Goal: Task Accomplishment & Management: Complete application form

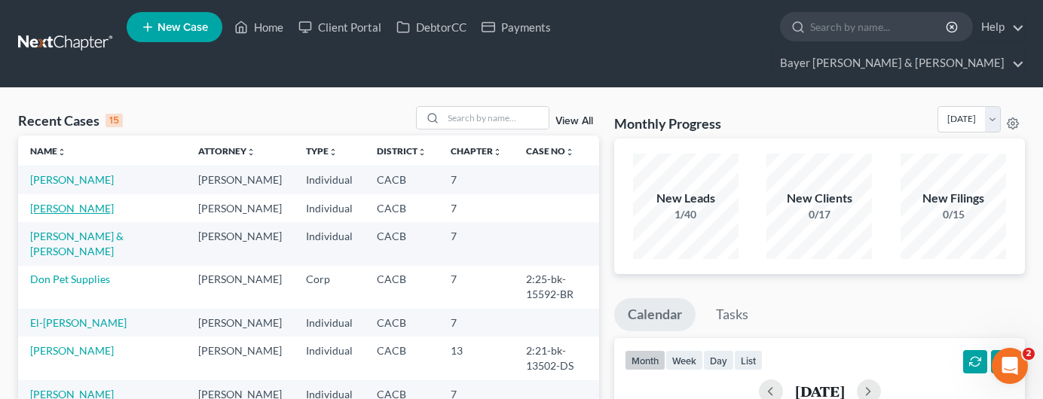
click at [59, 202] on link "[PERSON_NAME]" at bounding box center [72, 208] width 84 height 13
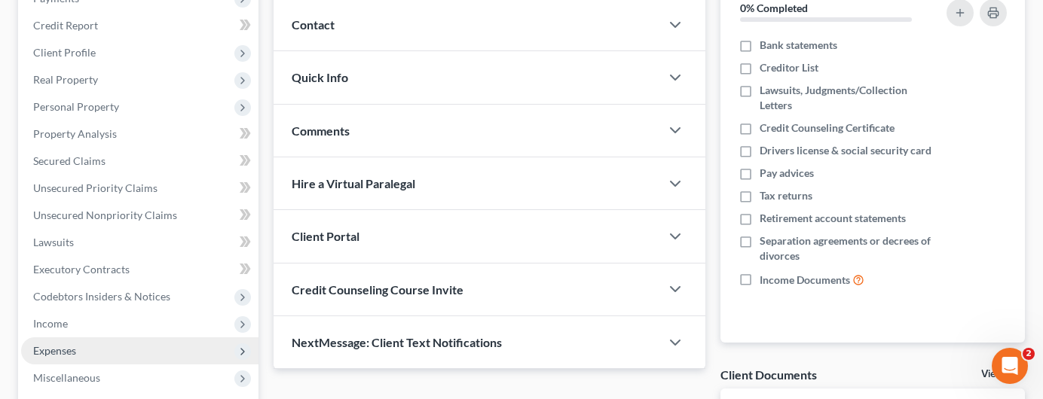
scroll to position [301, 0]
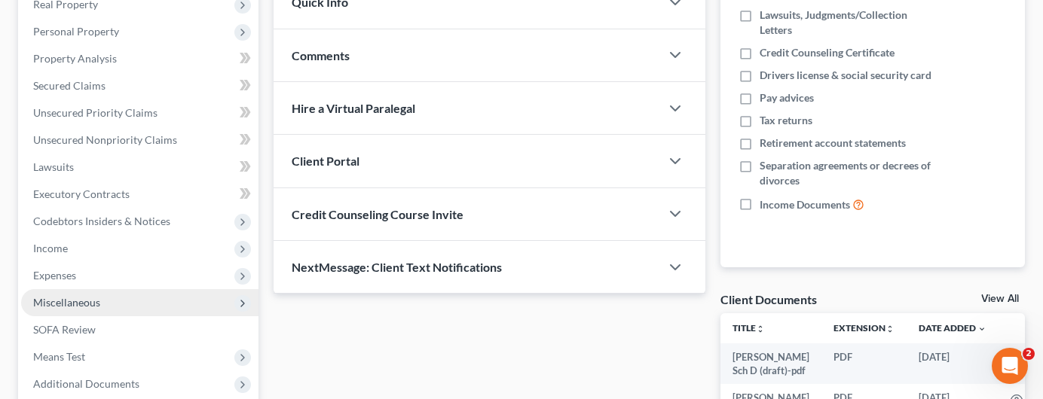
click at [118, 289] on span "Miscellaneous" at bounding box center [139, 302] width 237 height 27
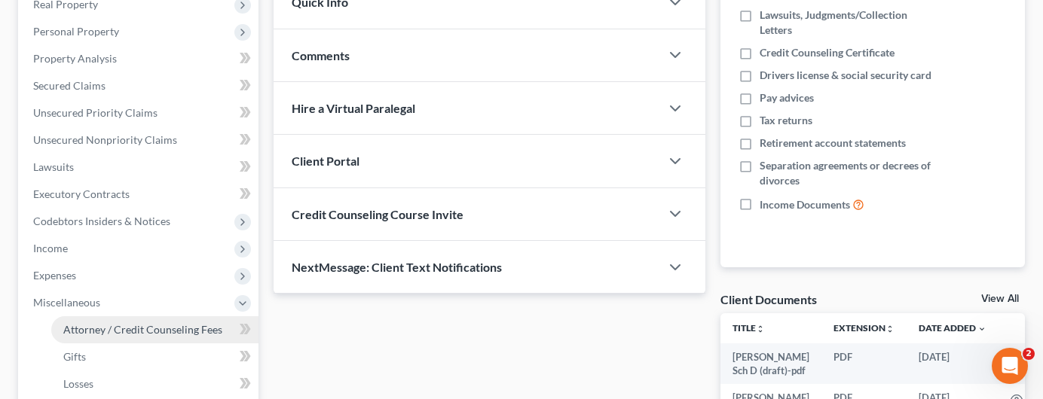
click at [141, 323] on span "Attorney / Credit Counseling Fees" at bounding box center [142, 329] width 159 height 13
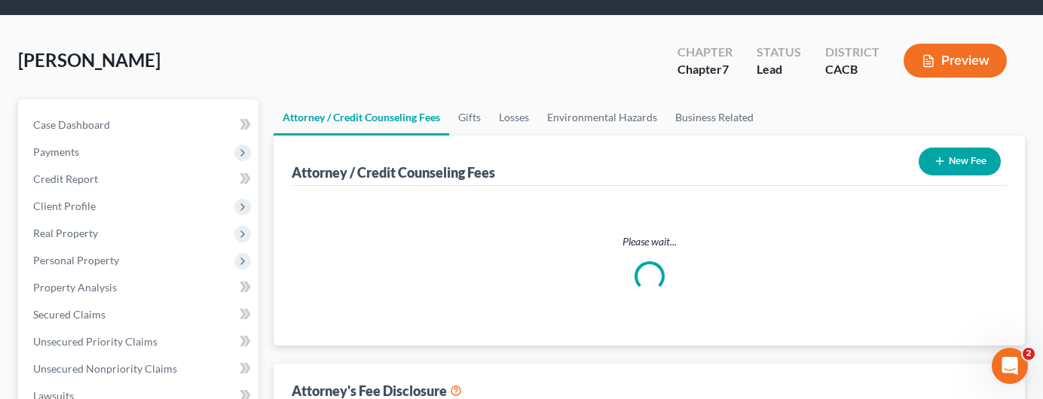
select select "2"
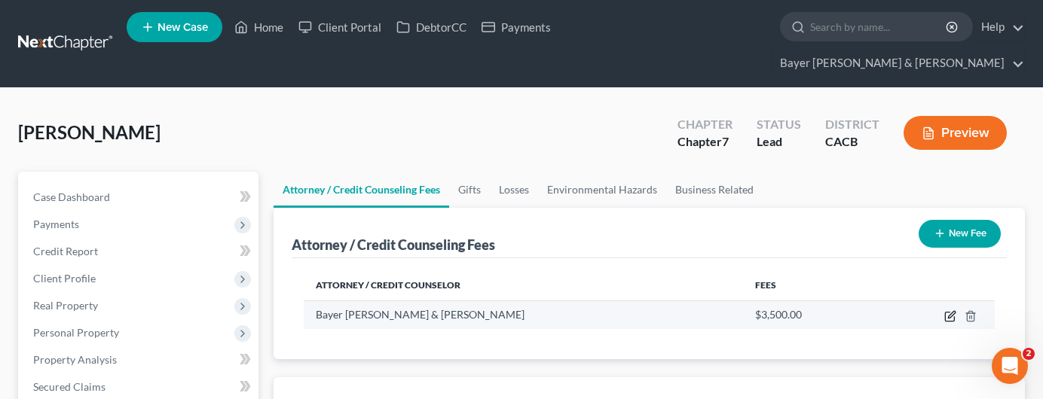
click at [951, 310] on icon "button" at bounding box center [950, 316] width 12 height 12
select select "4"
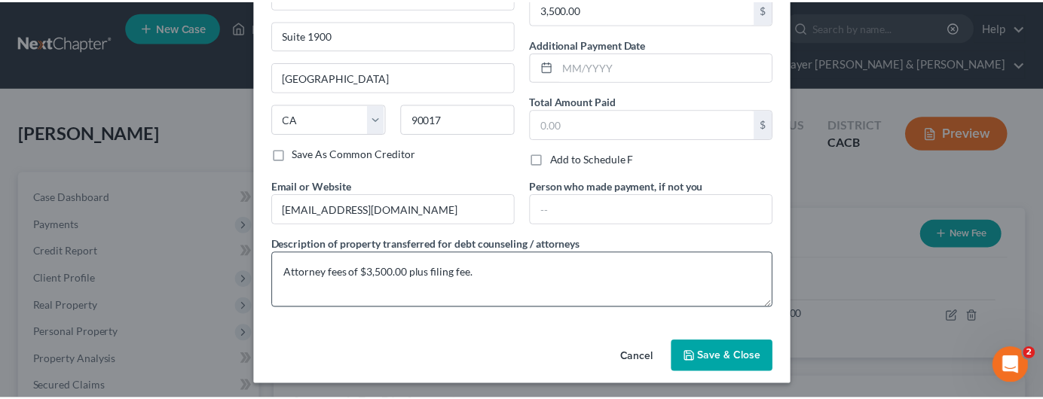
scroll to position [151, 0]
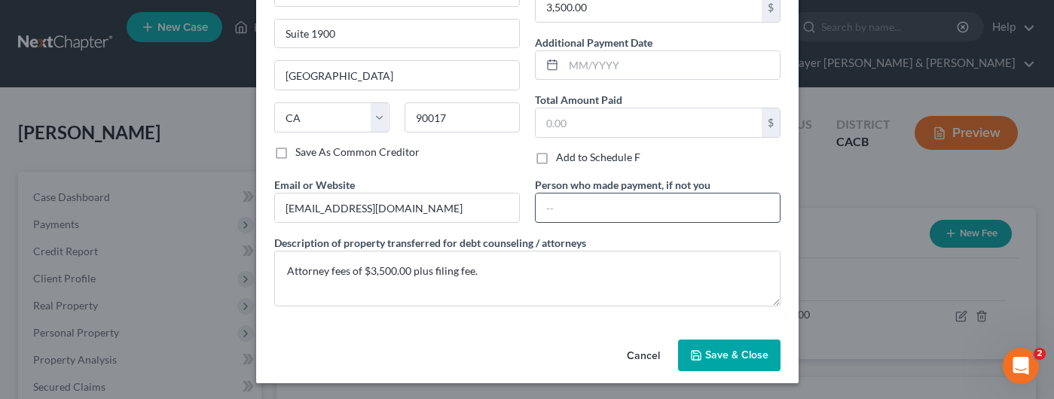
click at [597, 206] on input "text" at bounding box center [658, 208] width 244 height 29
type input "[PERSON_NAME], sister."
click at [738, 350] on span "Save & Close" at bounding box center [736, 355] width 63 height 13
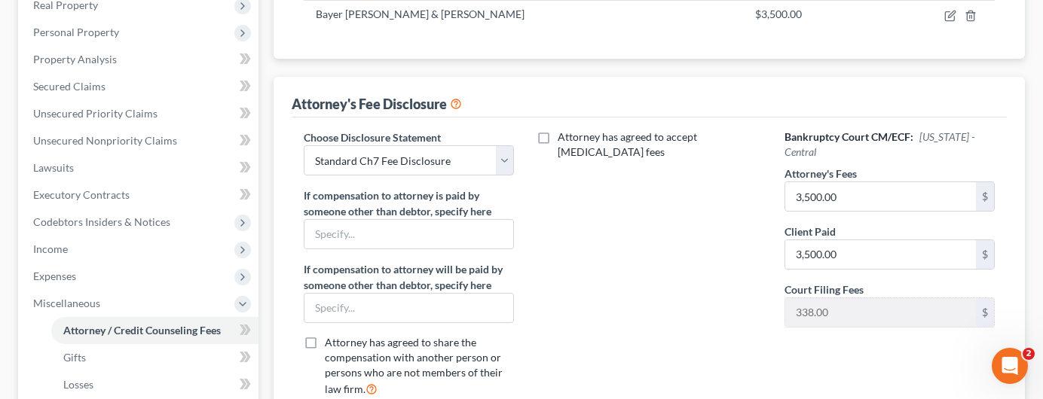
scroll to position [301, 0]
click at [408, 219] on input "text" at bounding box center [408, 233] width 209 height 29
click at [422, 219] on input "[PERSON_NAME], sister." at bounding box center [408, 233] width 209 height 29
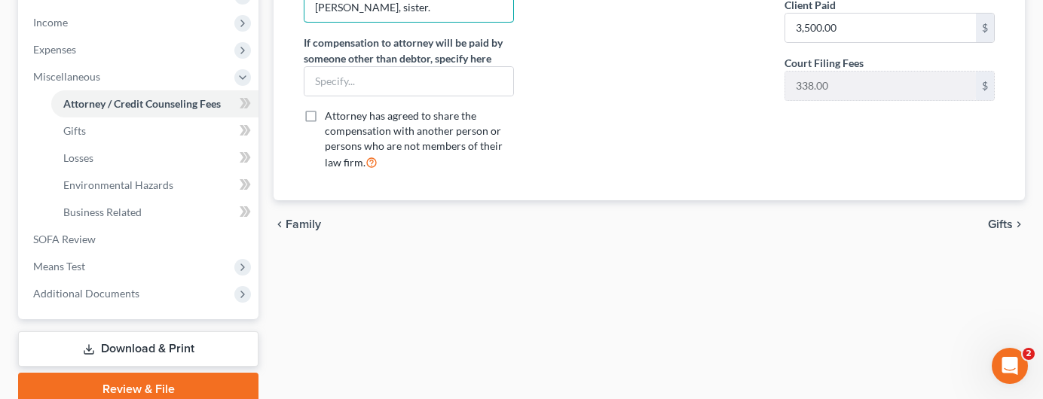
type input "[PERSON_NAME], sister."
click at [171, 331] on link "Download & Print" at bounding box center [138, 348] width 240 height 35
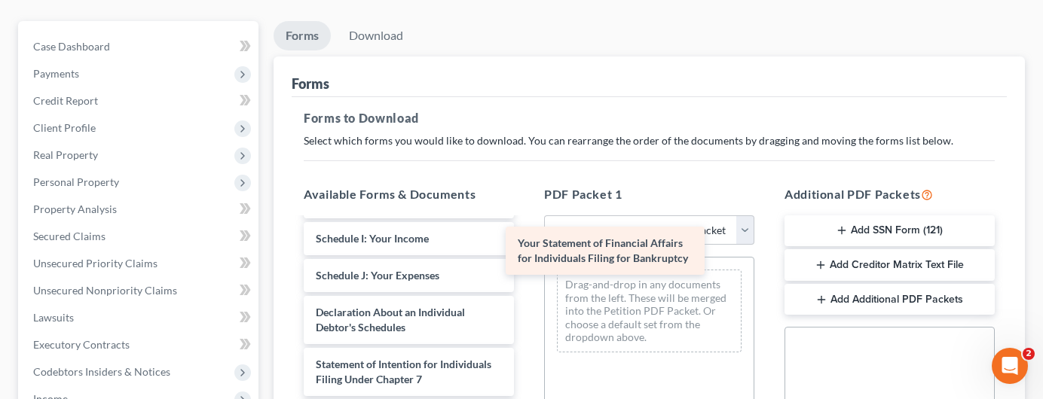
scroll to position [472, 0]
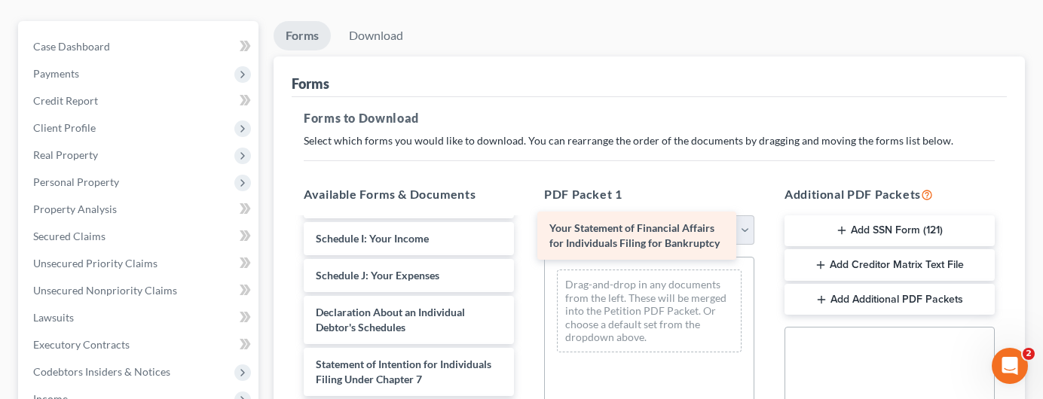
drag, startPoint x: 437, startPoint y: 275, endPoint x: 670, endPoint y: 233, distance: 237.3
click at [526, 233] on div "Your Statement of Financial Affairs for Individuals Filing for Bankruptcy [PERS…" at bounding box center [409, 202] width 234 height 848
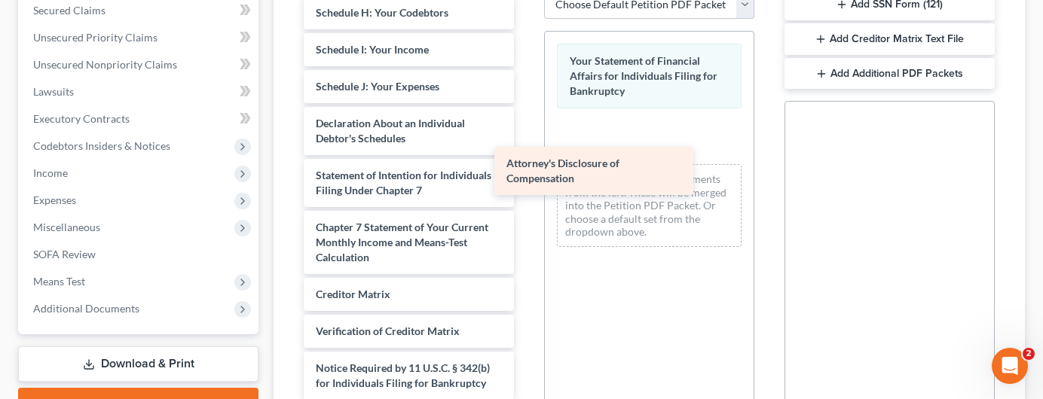
scroll to position [420, 0]
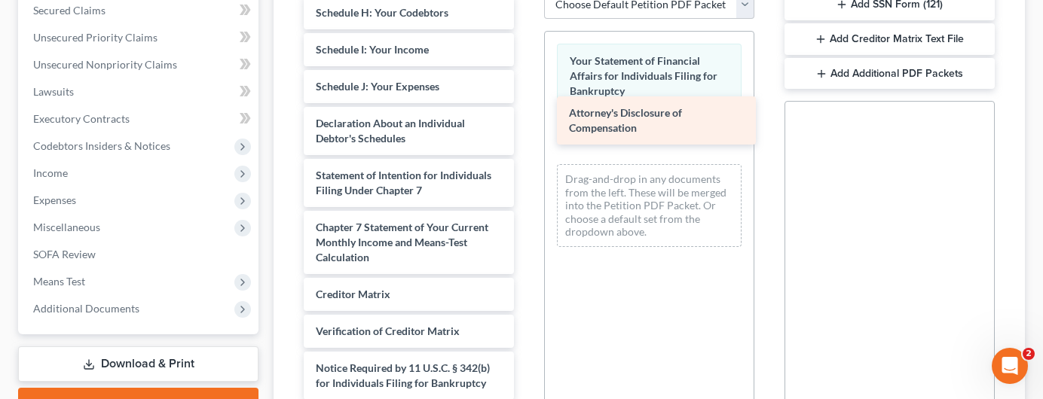
drag, startPoint x: 432, startPoint y: 346, endPoint x: 630, endPoint y: 117, distance: 302.8
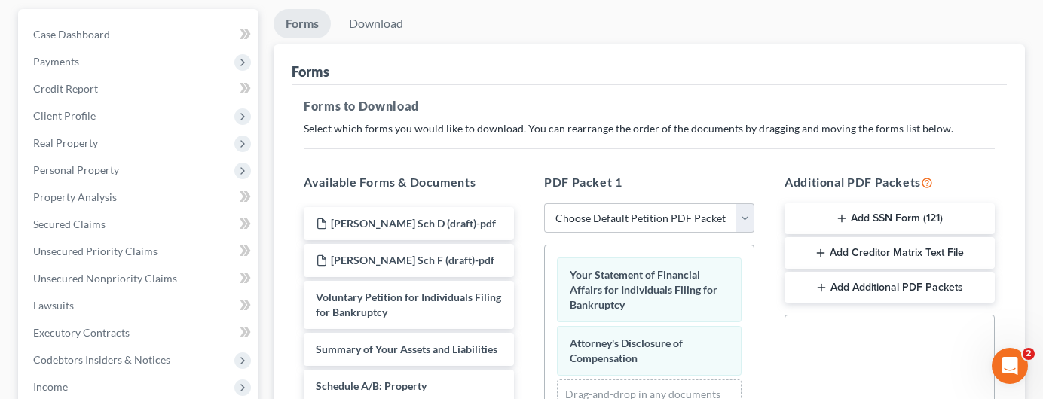
scroll to position [151, 0]
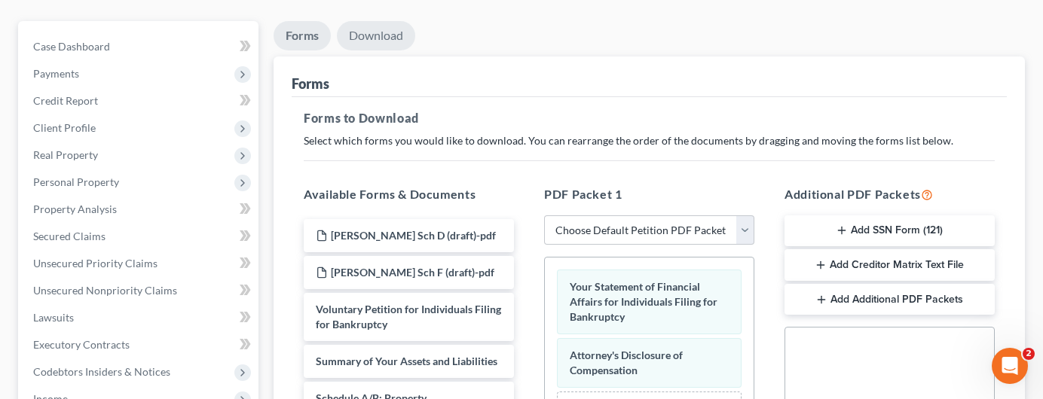
click at [375, 21] on link "Download" at bounding box center [376, 35] width 78 height 29
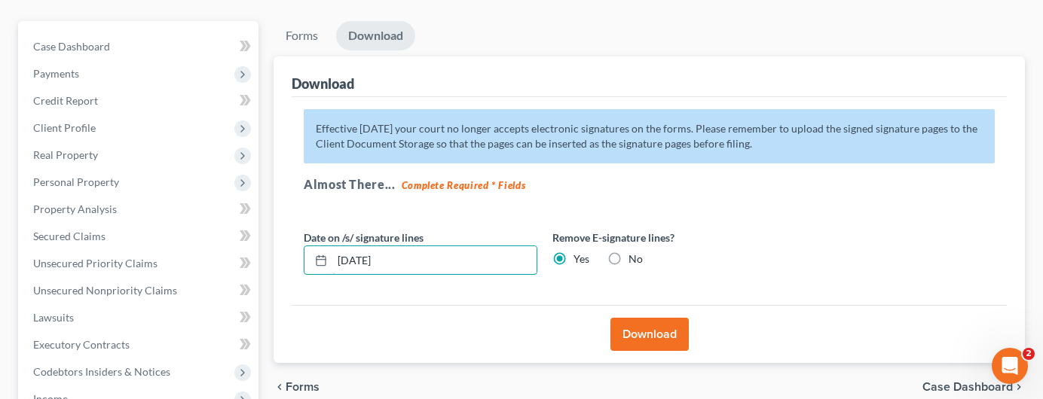
drag, startPoint x: 447, startPoint y: 242, endPoint x: 262, endPoint y: 216, distance: 187.1
click at [266, 216] on div "Forms Download Forms Forms to Download Select which forms you would like to dow…" at bounding box center [649, 334] width 766 height 626
click at [662, 318] on button "Download" at bounding box center [649, 334] width 78 height 33
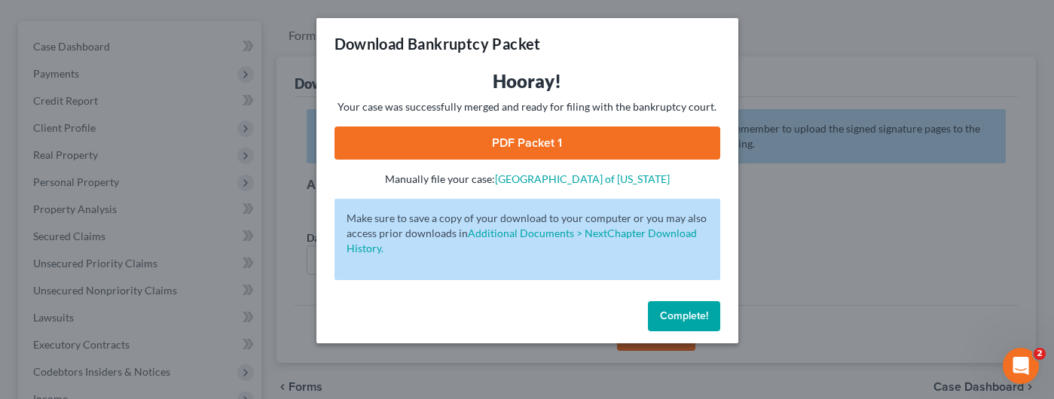
click at [541, 140] on link "PDF Packet 1" at bounding box center [527, 143] width 386 height 33
click at [667, 304] on button "Complete!" at bounding box center [684, 316] width 72 height 30
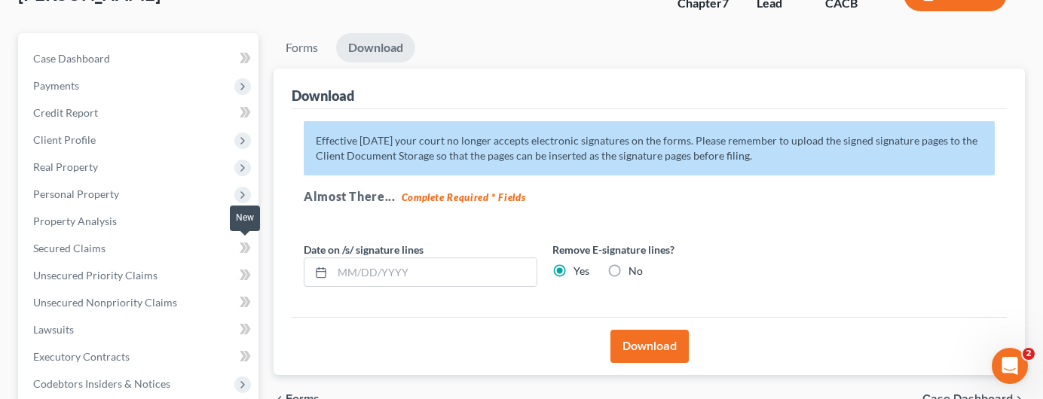
scroll to position [0, 0]
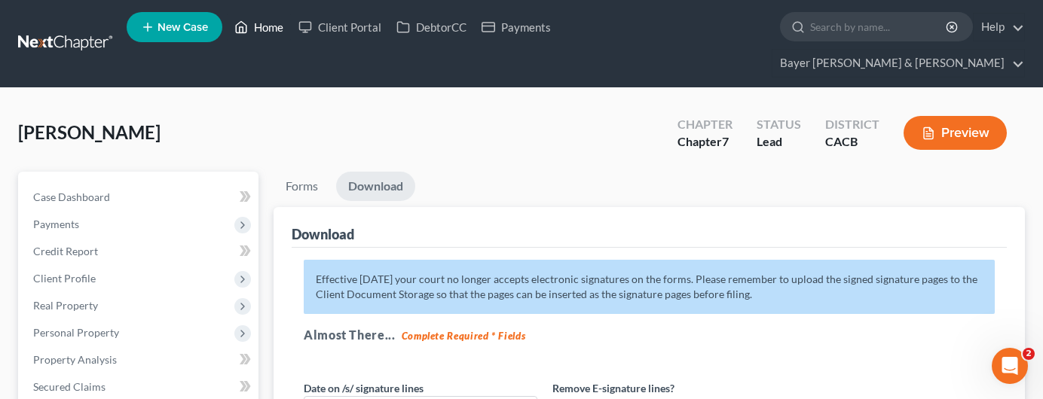
click at [264, 26] on link "Home" at bounding box center [259, 27] width 64 height 27
